Goal: Navigation & Orientation: Find specific page/section

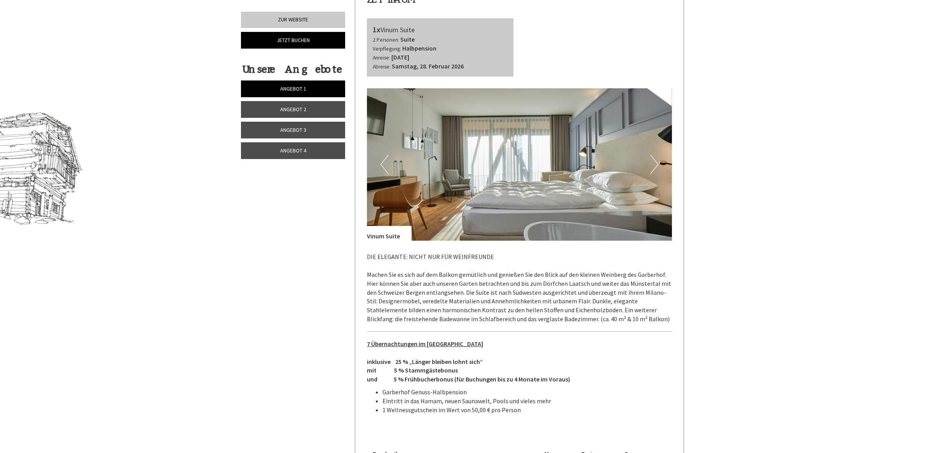
scroll to position [340, 0]
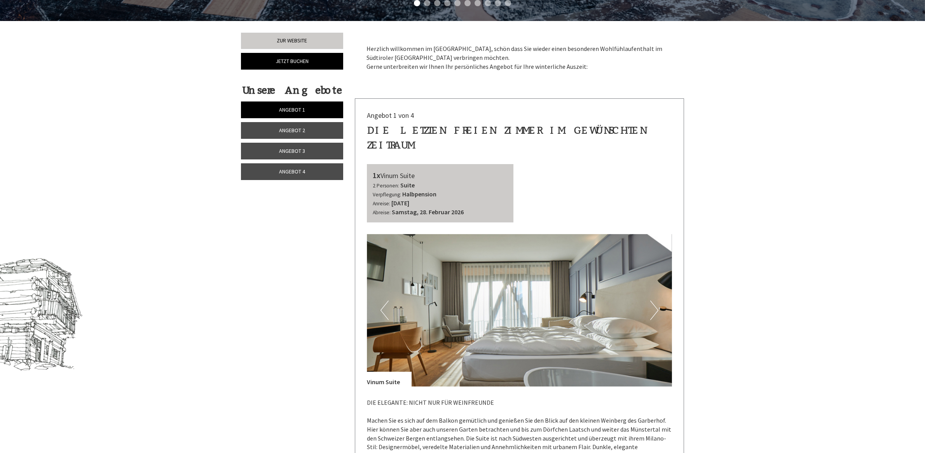
click at [289, 129] on span "Angebot 2" at bounding box center [292, 130] width 26 height 7
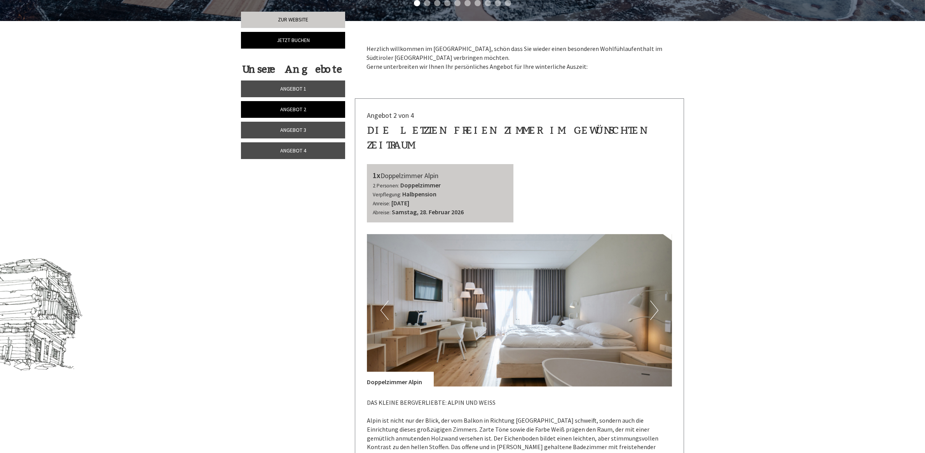
scroll to position [438, 0]
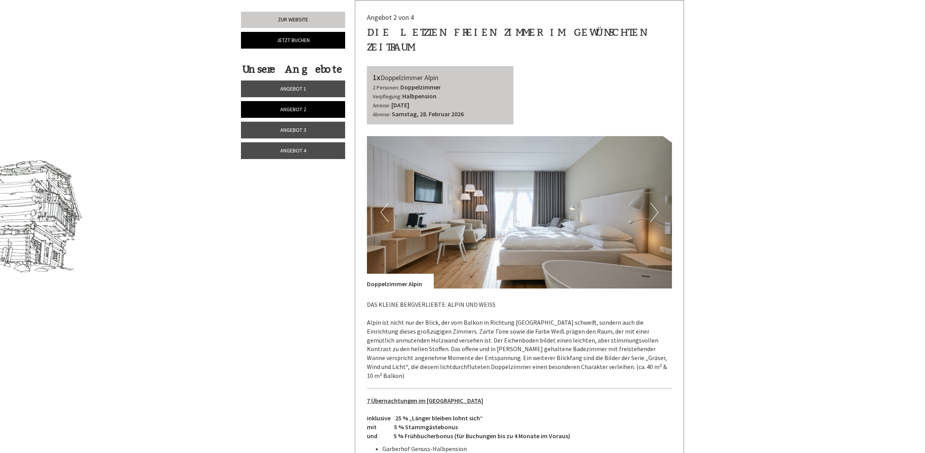
click at [286, 145] on link "Angebot 4" at bounding box center [293, 150] width 104 height 17
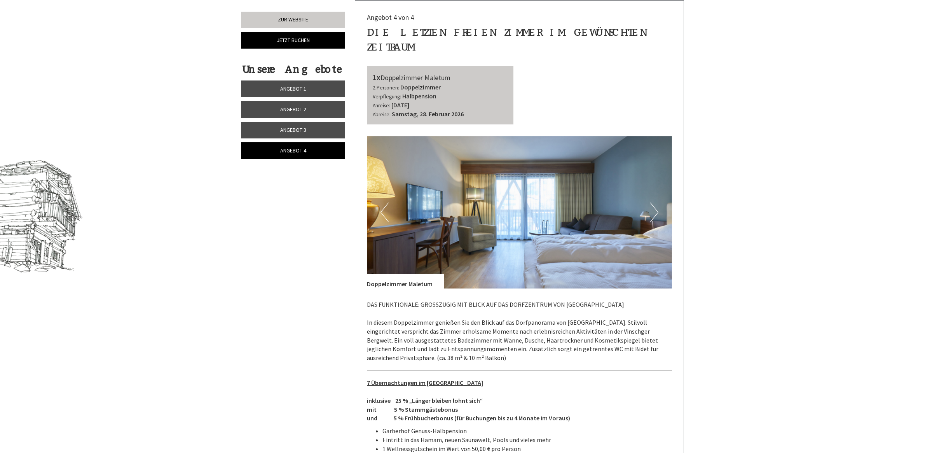
click at [280, 158] on link "Angebot 4" at bounding box center [293, 150] width 104 height 17
click at [281, 131] on span "Angebot 3" at bounding box center [293, 129] width 26 height 7
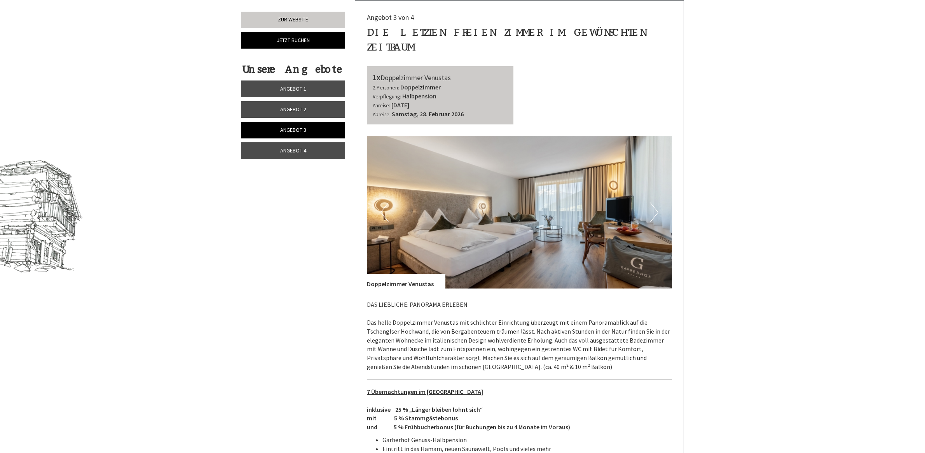
scroll to position [681, 0]
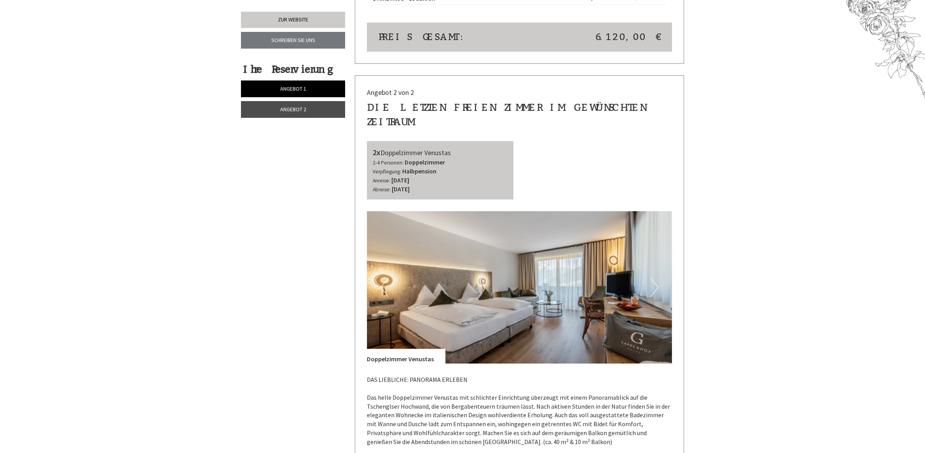
scroll to position [1507, 0]
